Goal: Transaction & Acquisition: Purchase product/service

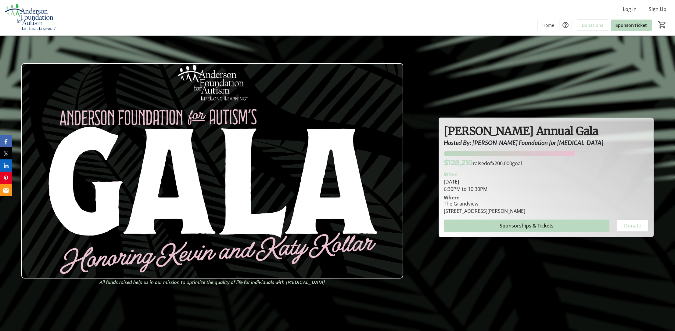
scroll to position [0, 0]
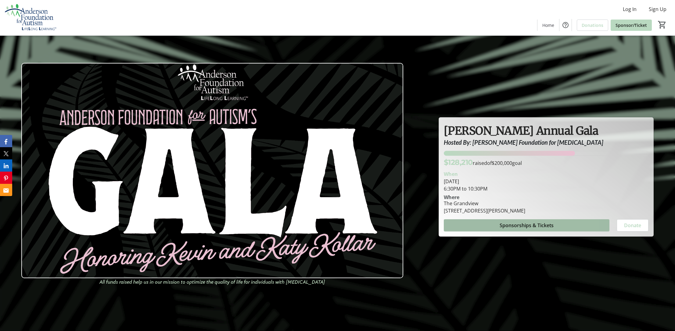
click at [541, 227] on span "Sponsorships & Tickets" at bounding box center [527, 225] width 54 height 7
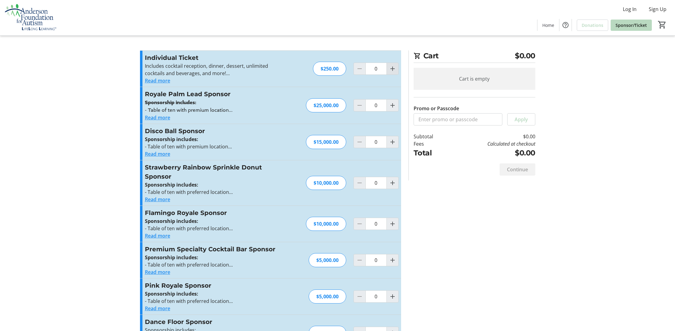
click at [393, 69] on mat-icon "Increment by one" at bounding box center [392, 68] width 7 height 7
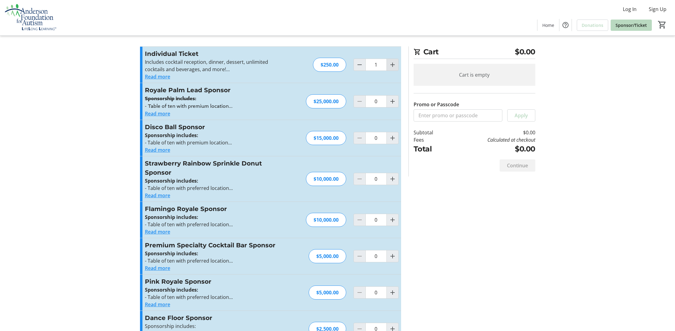
scroll to position [5, 0]
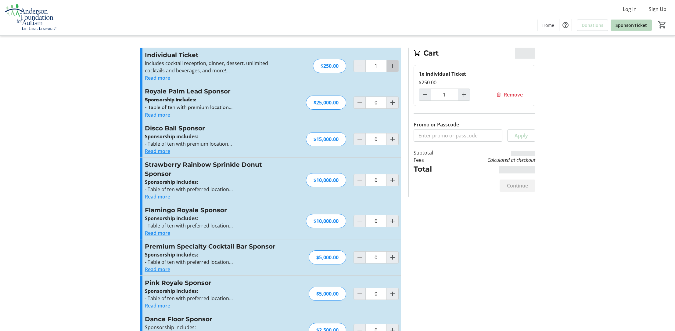
click at [393, 64] on mat-icon "Increment by one" at bounding box center [392, 65] width 7 height 7
type input "2"
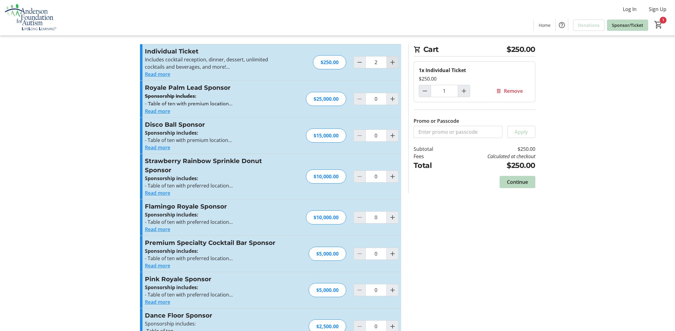
type input "2"
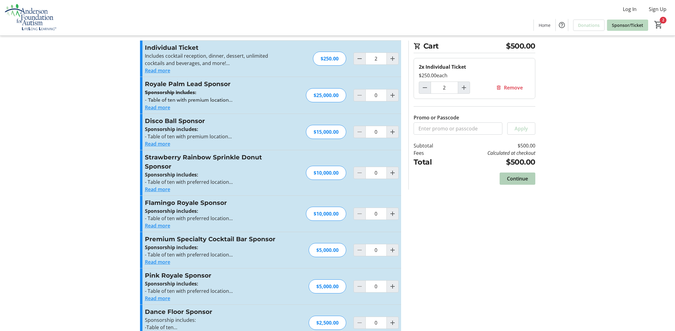
scroll to position [10, 0]
click at [519, 177] on span "Continue" at bounding box center [517, 178] width 21 height 7
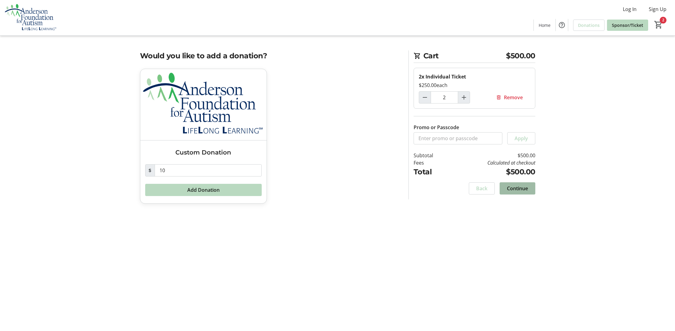
click at [519, 187] on span "Continue" at bounding box center [517, 188] width 21 height 7
select select "US"
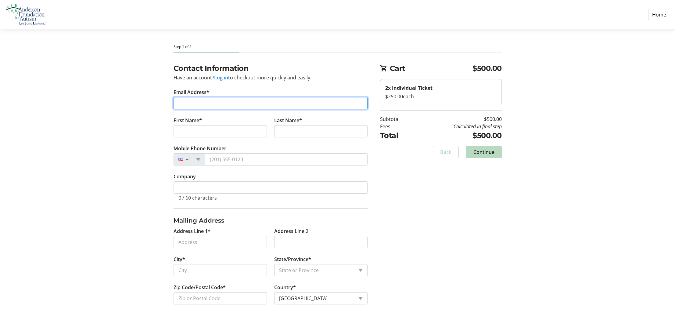
type input "[PERSON_NAME][EMAIL_ADDRESS][DOMAIN_NAME]"
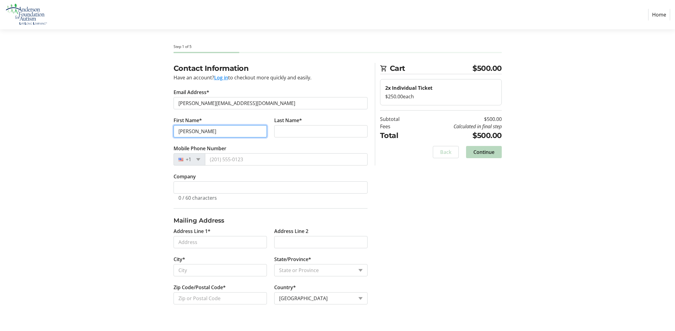
type input "[PERSON_NAME]"
type input "Angeles"
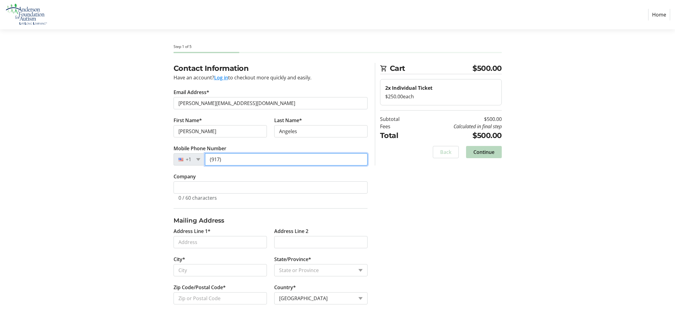
click at [229, 161] on input "(917)" at bounding box center [286, 159] width 163 height 12
click at [231, 160] on input "(917) 8" at bounding box center [286, 159] width 163 height 12
type input "(917) 825"
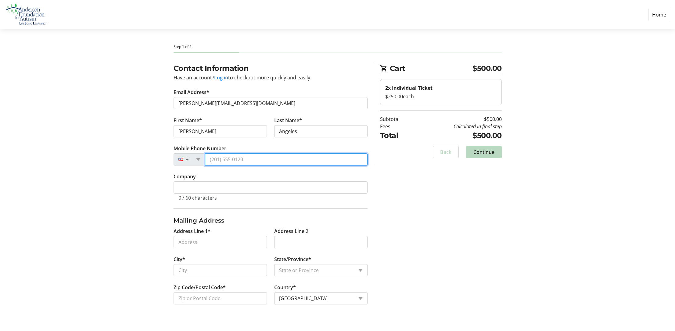
type input "[PHONE_NUMBER]"
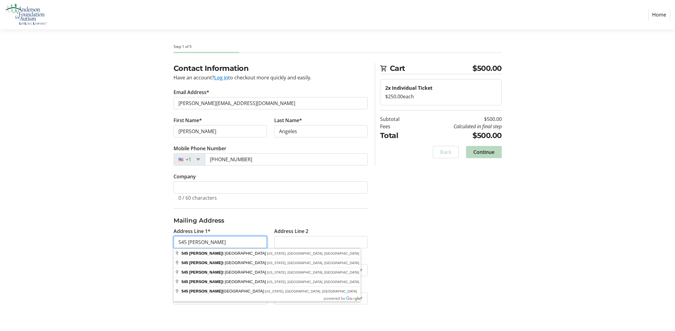
scroll to position [0, 0]
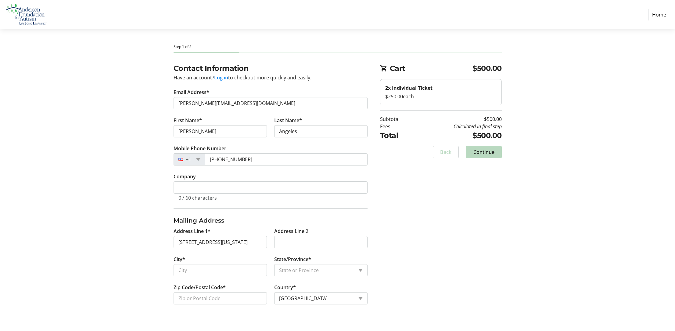
type input "[STREET_ADDRESS]"
type input "[US_STATE]"
select select "NY"
type input "10025"
type input "Apt 8A"
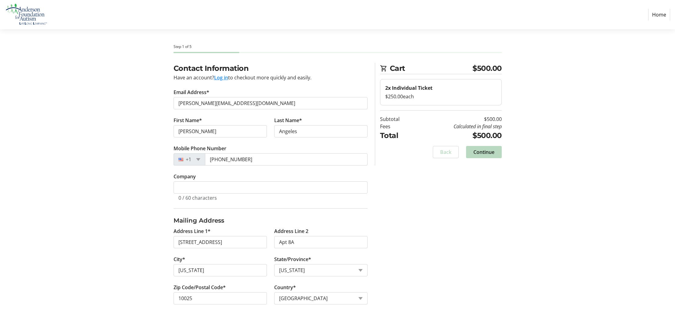
click at [377, 268] on div "Contact Information Have an account? Log in to checkout more quickly and easily…" at bounding box center [337, 191] width 403 height 256
click at [488, 152] on span "Continue" at bounding box center [484, 151] width 21 height 7
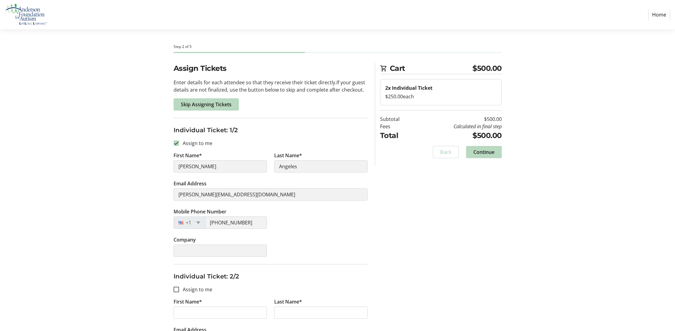
click at [411, 255] on div "Assign Tickets Enter details for each attendee so that they receive their ticke…" at bounding box center [337, 236] width 403 height 347
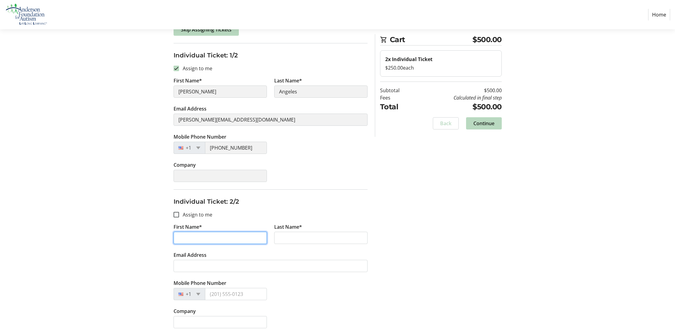
scroll to position [75, 0]
type input "[PERSON_NAME]"
type input "Godfried"
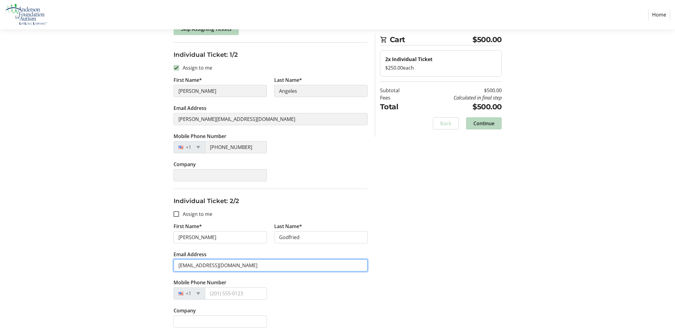
type input "[EMAIL_ADDRESS][DOMAIN_NAME]"
click at [292, 298] on div "Mobile Phone Number +1" at bounding box center [270, 293] width 201 height 28
click at [302, 280] on div "Mobile Phone Number +1" at bounding box center [270, 293] width 201 height 28
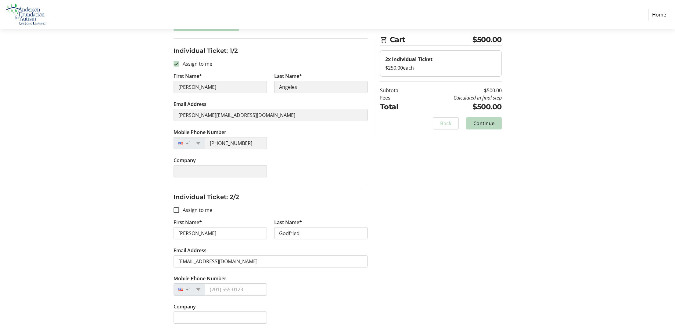
scroll to position [79, 0]
click at [491, 123] on span "Continue" at bounding box center [484, 123] width 21 height 7
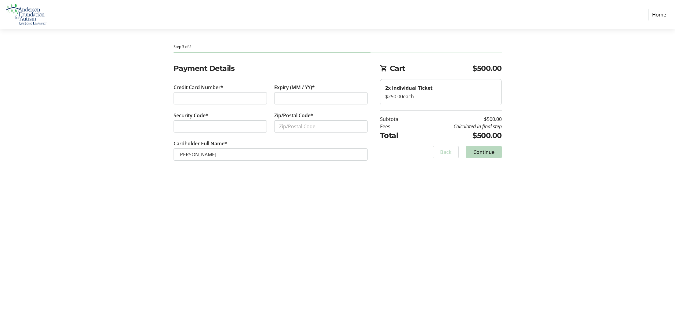
scroll to position [0, 0]
click at [278, 98] on div at bounding box center [320, 98] width 93 height 12
type input "10025"
click at [218, 207] on div "Step 3 of 5 Cart $500.00 2x Individual Ticket $250.00 each Subtotal $500.00 Fee…" at bounding box center [337, 180] width 403 height 302
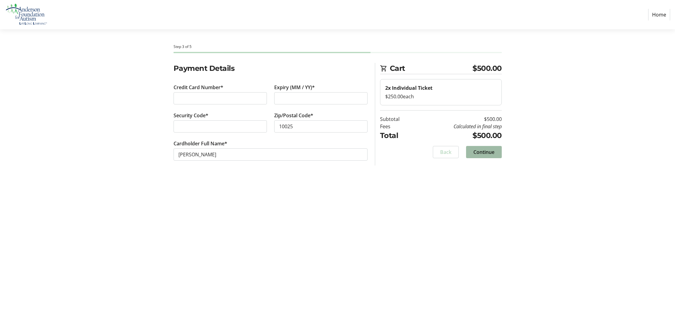
click at [489, 153] on span "Continue" at bounding box center [484, 151] width 21 height 7
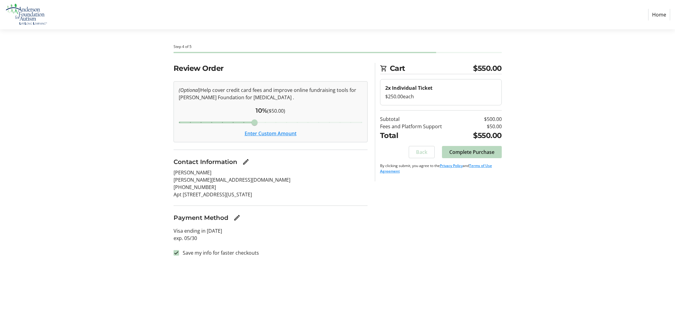
click at [212, 123] on input "Cover fees percentage" at bounding box center [270, 122] width 197 height 13
type input "4"
click at [191, 122] on input "Cover fees percentage" at bounding box center [270, 122] width 197 height 13
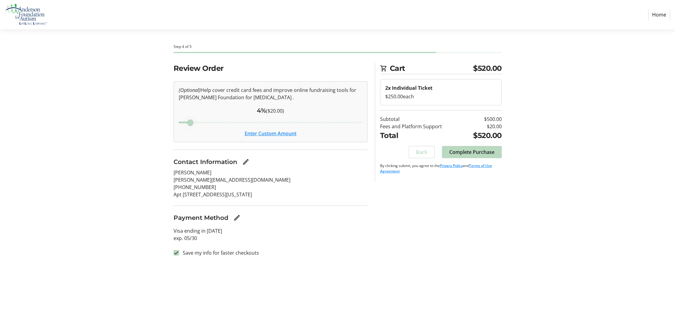
click at [186, 123] on input "Cover fees percentage" at bounding box center [270, 122] width 197 height 13
click at [185, 123] on input "Cover fees percentage" at bounding box center [270, 122] width 197 height 13
click at [191, 122] on input "Cover fees percentage" at bounding box center [270, 122] width 197 height 13
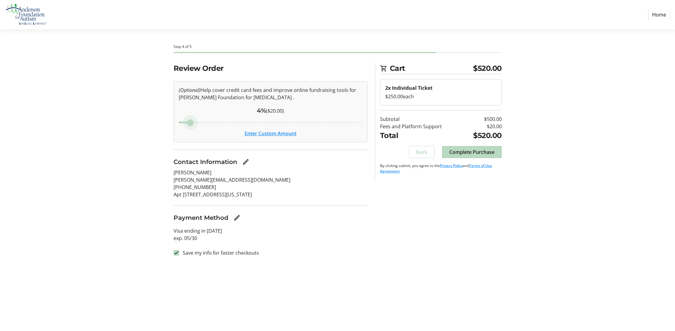
click at [191, 122] on input "Cover fees percentage" at bounding box center [270, 122] width 197 height 13
click at [474, 151] on span "Complete Purchase" at bounding box center [472, 151] width 45 height 7
